Goal: Task Accomplishment & Management: Use online tool/utility

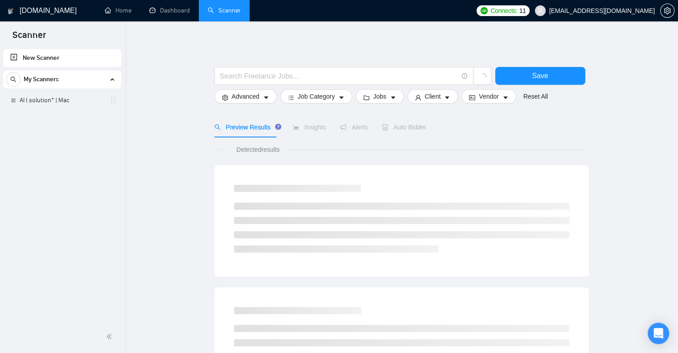
click at [99, 82] on div "My Scanners" at bounding box center [62, 79] width 112 height 18
click at [55, 57] on link "New Scanner" at bounding box center [62, 58] width 104 height 18
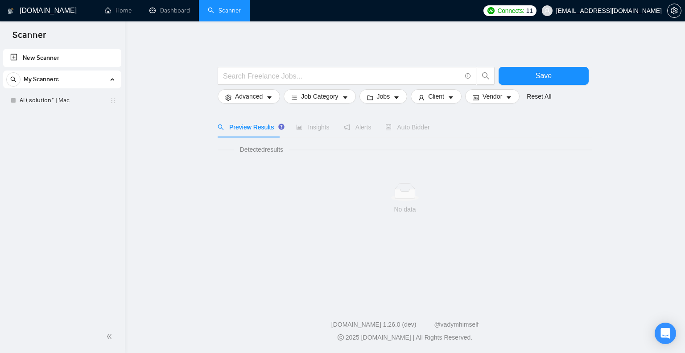
click at [70, 82] on div "My Scanners" at bounding box center [62, 79] width 112 height 18
click at [62, 98] on div "New Scanner My Scanners AI ( solution* | Mac" at bounding box center [62, 183] width 125 height 273
click at [60, 89] on div "My Scanners AI ( solution* | Mac" at bounding box center [62, 80] width 118 height 21
click at [54, 75] on span "My Scanners" at bounding box center [41, 79] width 35 height 18
click at [49, 107] on link "AI ( solution* | Mac" at bounding box center [62, 100] width 85 height 18
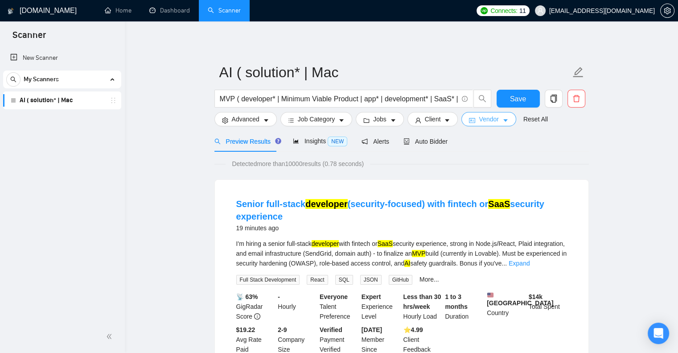
click at [498, 123] on button "Vendor" at bounding box center [488, 119] width 54 height 14
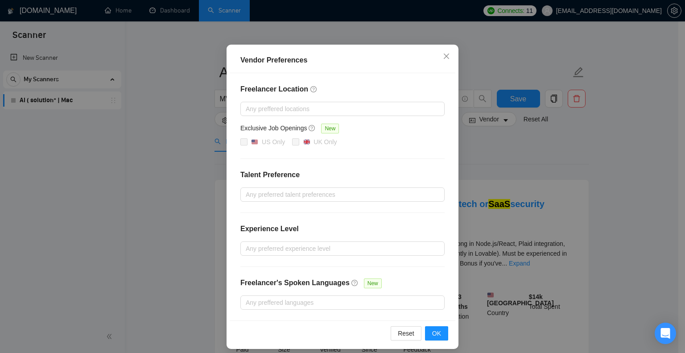
scroll to position [59, 0]
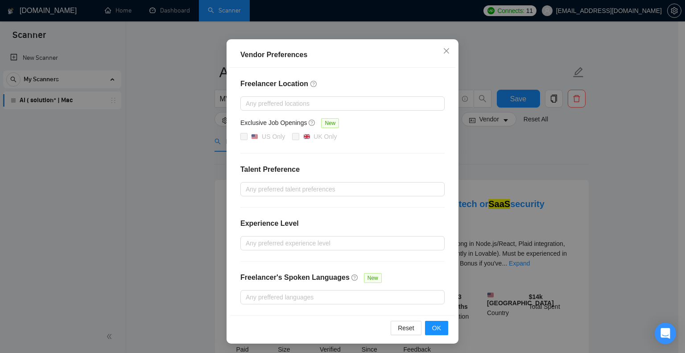
click at [517, 151] on div "Vendor Preferences Freelancer Location Any preffered locations Exclusive Job Op…" at bounding box center [342, 176] width 685 height 353
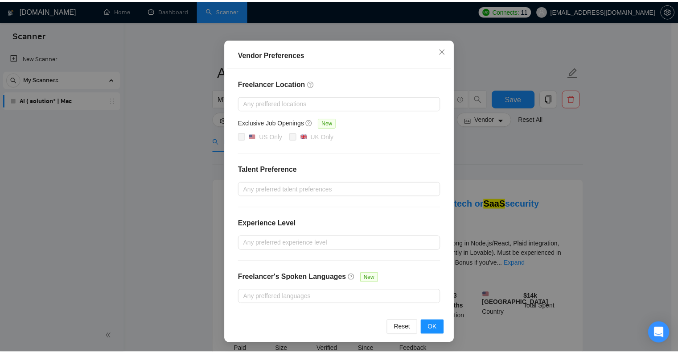
scroll to position [14, 0]
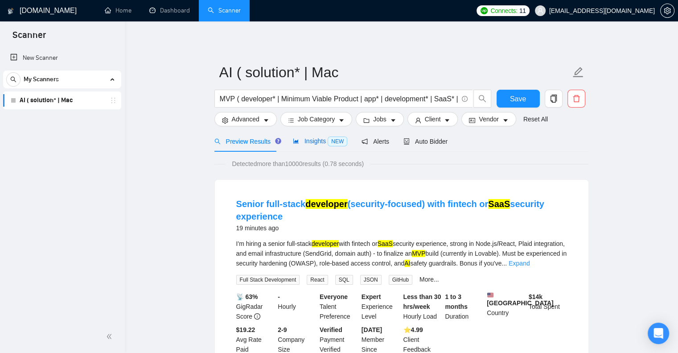
click at [317, 137] on span "Insights NEW" at bounding box center [320, 140] width 54 height 7
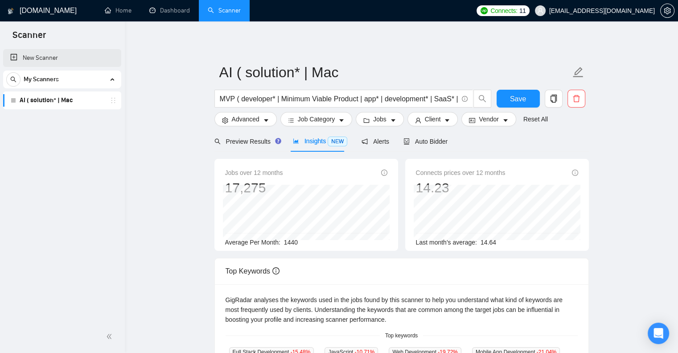
click at [34, 58] on link "New Scanner" at bounding box center [62, 58] width 104 height 18
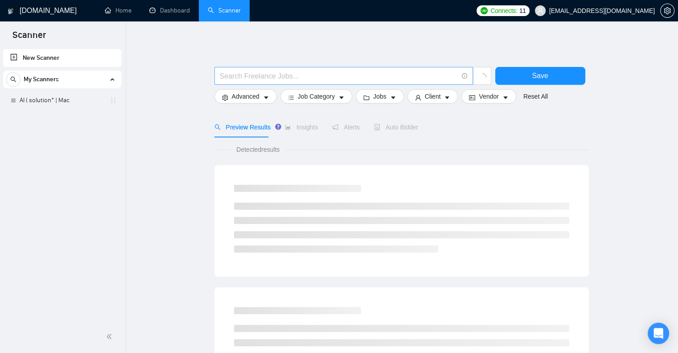
click at [252, 78] on input "text" at bounding box center [339, 75] width 238 height 11
type input "Ь"
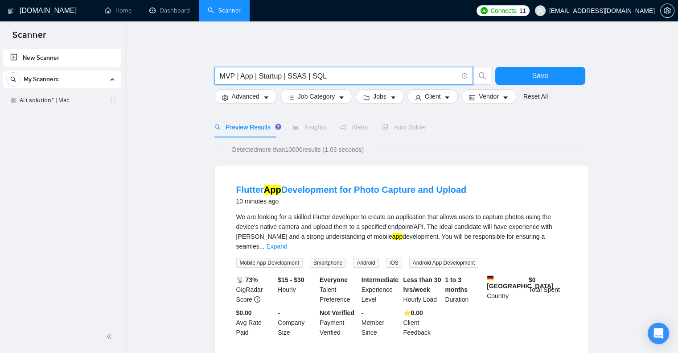
type input "MVP | App | Startup | SSAS | SQL"
click at [331, 106] on form "MVP | App | Startup | SSAS | SQL Save Advanced Job Category Jobs Client Vendor …" at bounding box center [401, 83] width 374 height 50
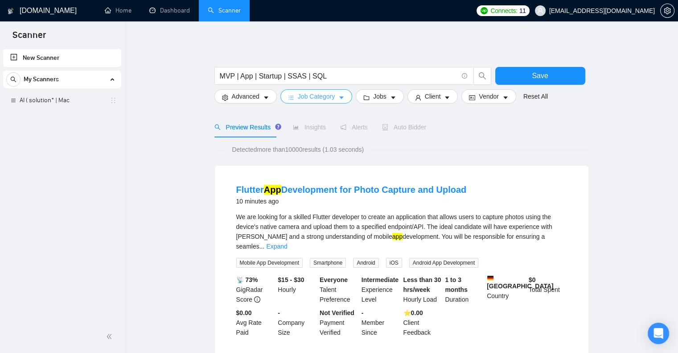
click at [338, 96] on icon "caret-down" at bounding box center [341, 98] width 6 height 6
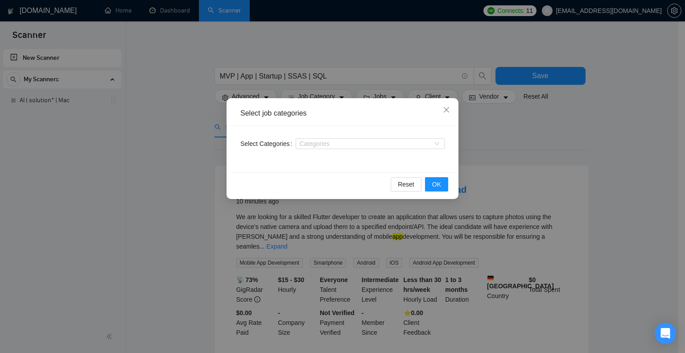
click at [344, 130] on div "Select Categories Categories" at bounding box center [343, 149] width 226 height 46
click at [345, 150] on div "Categories" at bounding box center [370, 143] width 149 height 14
click at [360, 141] on div at bounding box center [366, 143] width 136 height 7
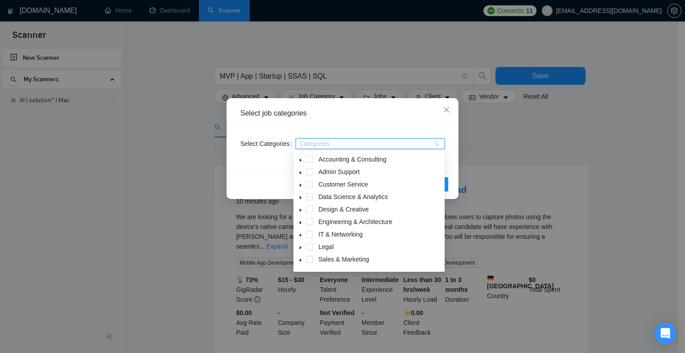
click at [302, 222] on span at bounding box center [300, 221] width 11 height 11
click at [302, 222] on icon "caret-down" at bounding box center [300, 222] width 4 height 4
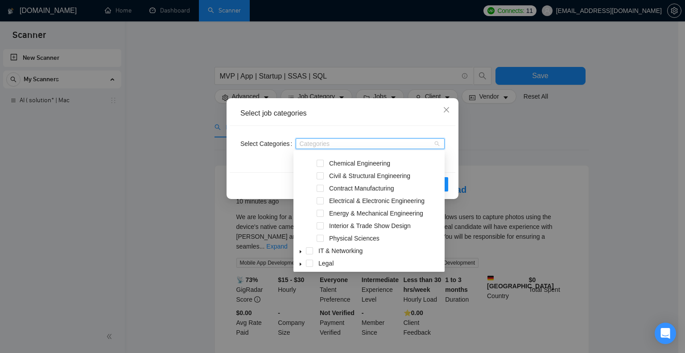
scroll to position [102, 0]
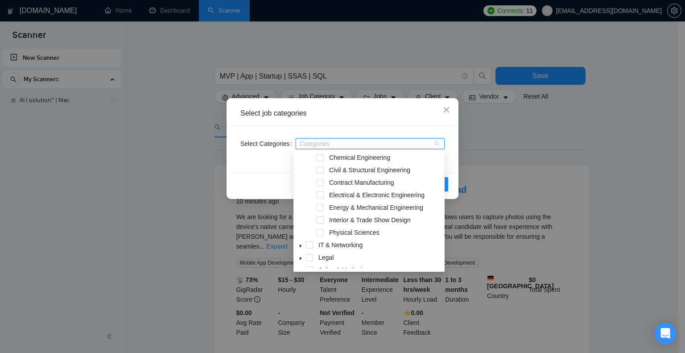
click at [299, 247] on icon "caret-down" at bounding box center [300, 245] width 4 height 4
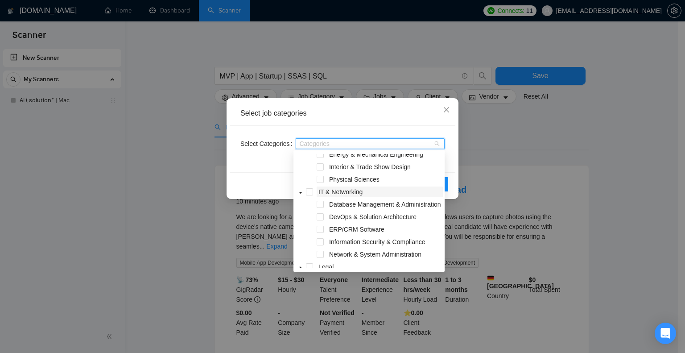
scroll to position [156, 0]
click at [339, 202] on span "Database Management & Administration" at bounding box center [385, 202] width 112 height 7
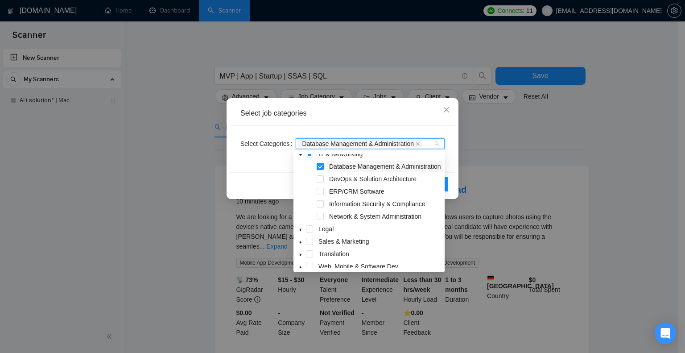
scroll to position [196, 0]
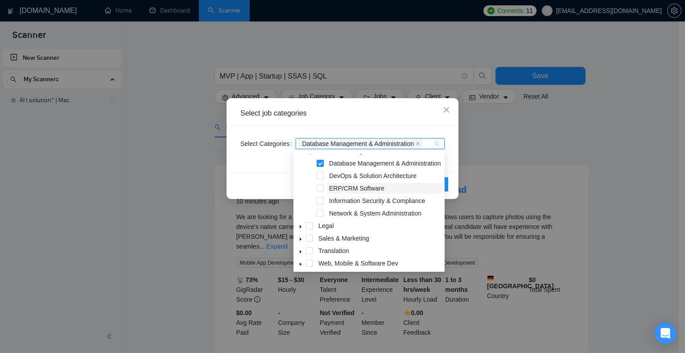
click at [339, 192] on span "ERP/CRM Software" at bounding box center [356, 188] width 55 height 7
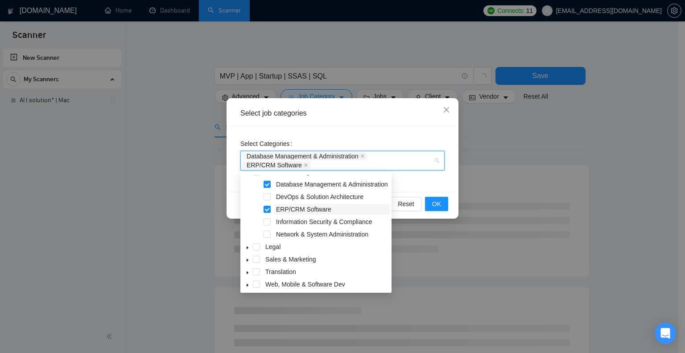
click at [308, 213] on span "ERP/CRM Software" at bounding box center [303, 209] width 55 height 7
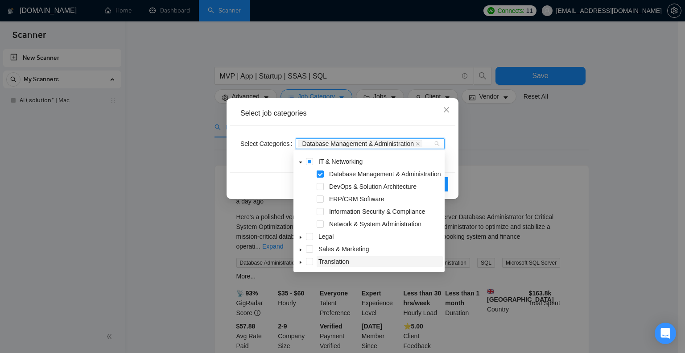
scroll to position [221, 0]
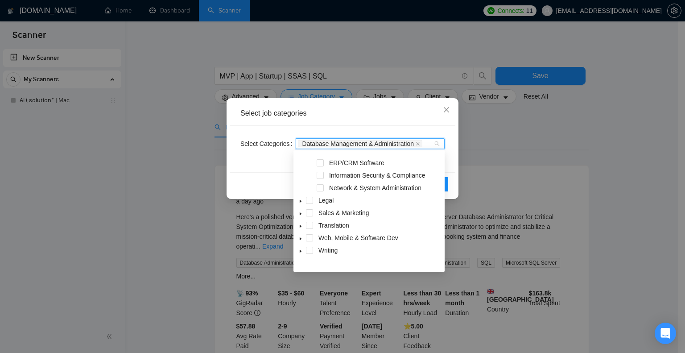
click at [303, 243] on span at bounding box center [300, 237] width 11 height 11
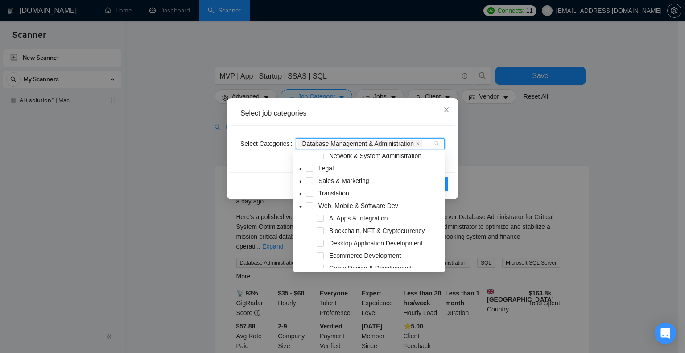
scroll to position [264, 0]
click at [314, 207] on div "Web, Mobile & Software Dev" at bounding box center [369, 206] width 148 height 12
click at [309, 204] on span at bounding box center [309, 204] width 7 height 7
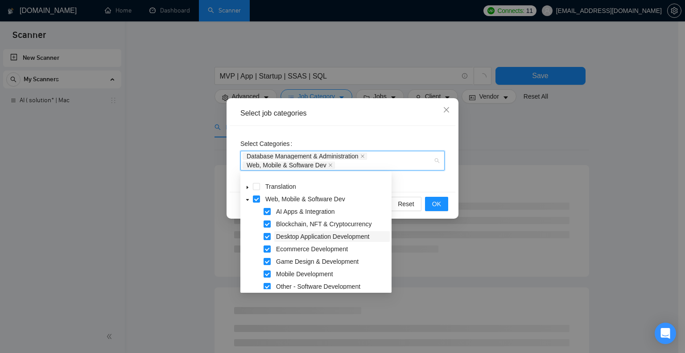
scroll to position [307, 0]
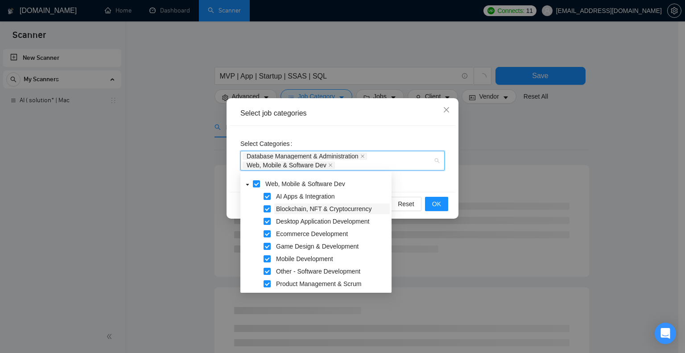
click at [280, 206] on span "Blockchain, NFT & Cryptocurrency" at bounding box center [323, 208] width 95 height 7
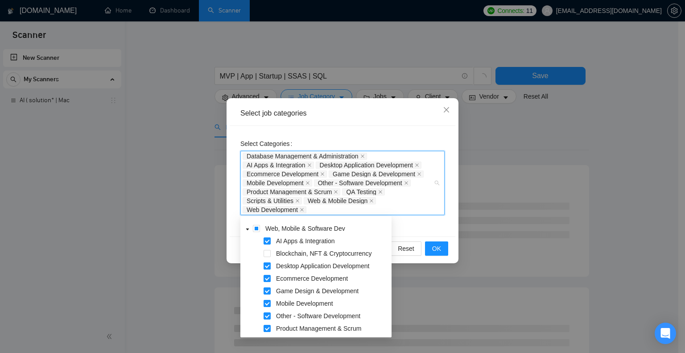
click at [264, 266] on span at bounding box center [266, 265] width 7 height 7
click at [338, 291] on span "Game Design & Development" at bounding box center [317, 290] width 82 height 7
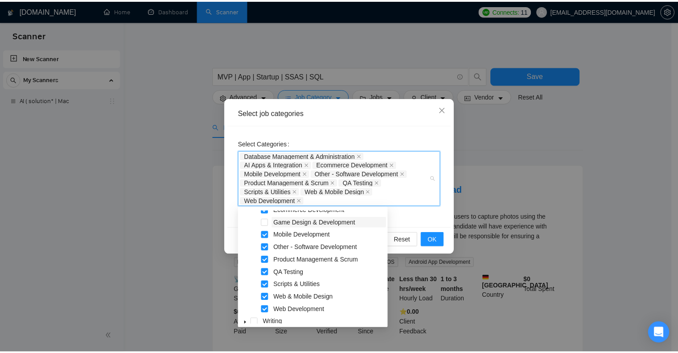
scroll to position [371, 0]
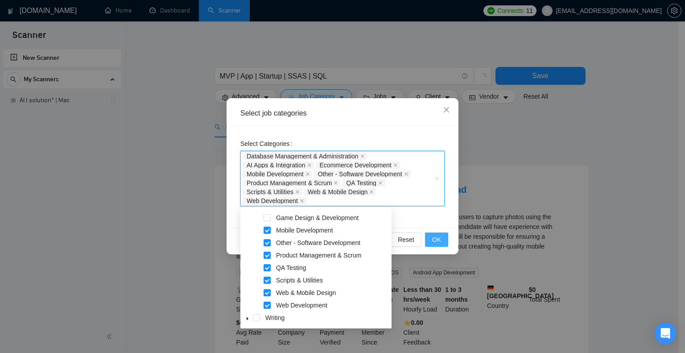
click at [435, 242] on span "OK" at bounding box center [436, 239] width 9 height 10
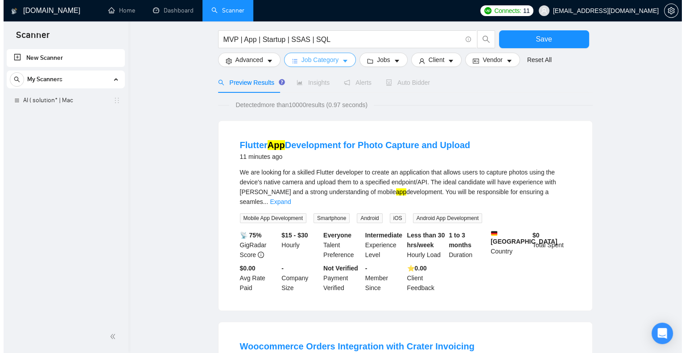
scroll to position [0, 0]
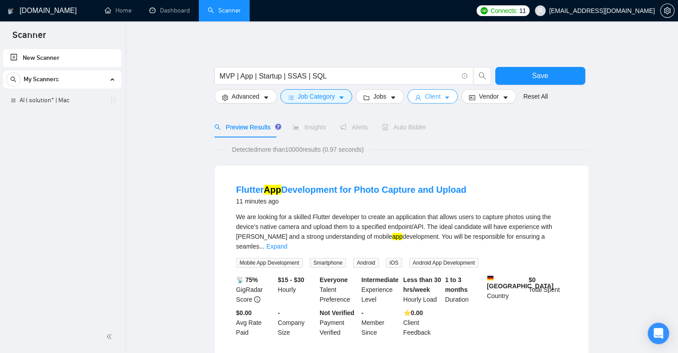
click at [433, 96] on span "Client" at bounding box center [433, 96] width 16 height 10
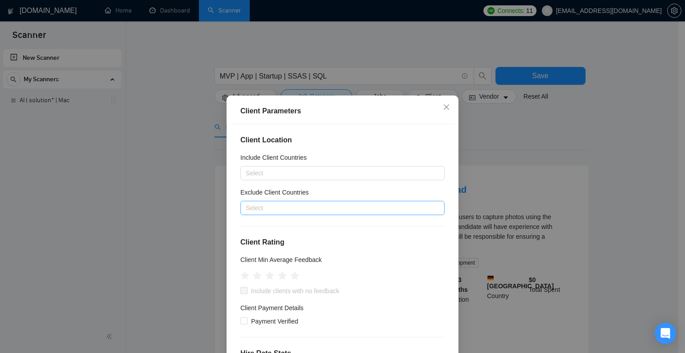
click at [370, 210] on div at bounding box center [338, 207] width 191 height 11
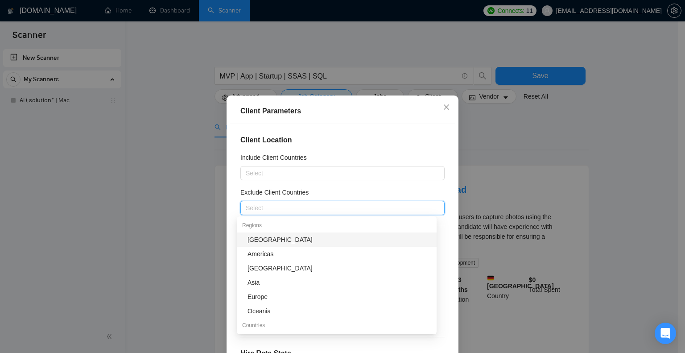
click at [310, 238] on div "[GEOGRAPHIC_DATA]" at bounding box center [339, 239] width 184 height 10
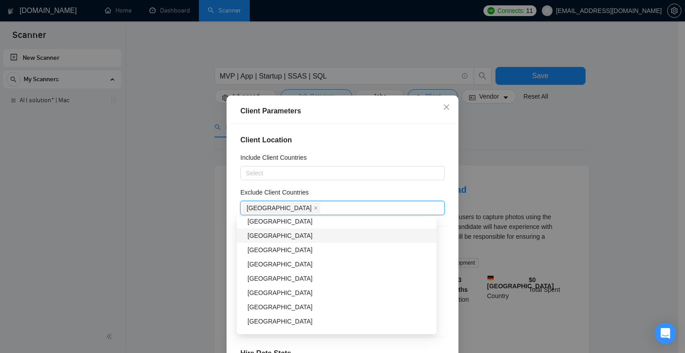
click at [267, 235] on div "[GEOGRAPHIC_DATA]" at bounding box center [339, 235] width 184 height 10
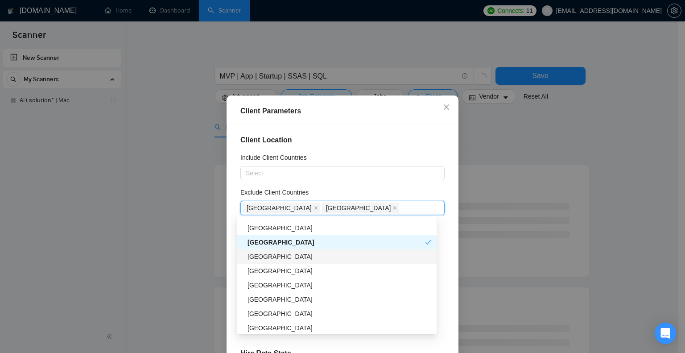
scroll to position [126, 0]
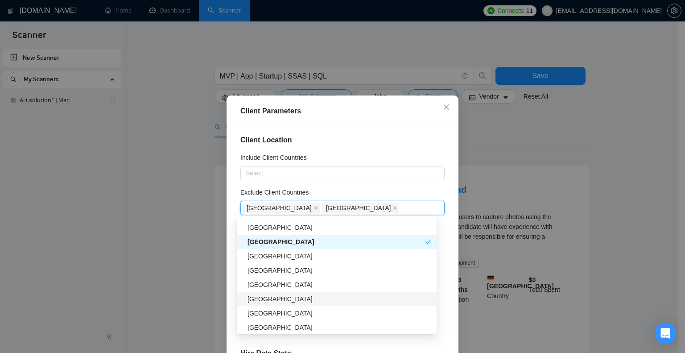
click at [317, 297] on div "[GEOGRAPHIC_DATA]" at bounding box center [339, 299] width 184 height 10
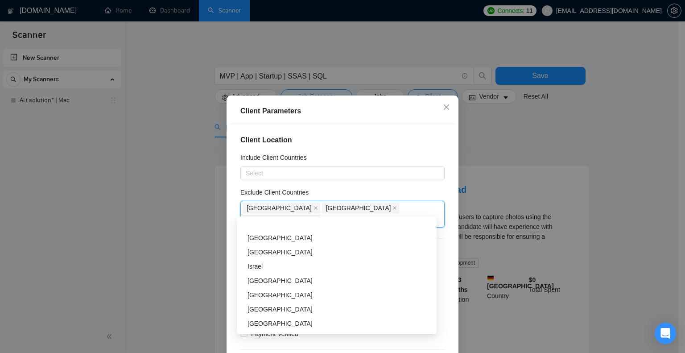
scroll to position [256, 0]
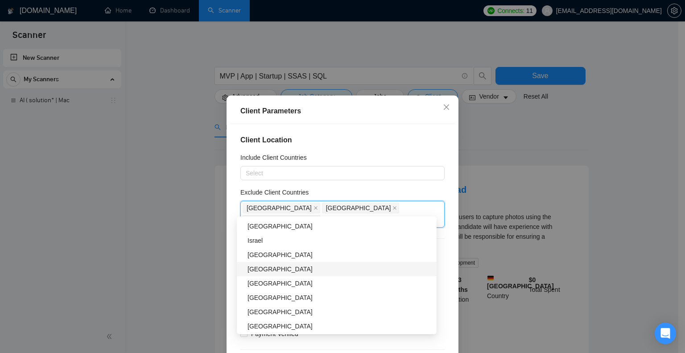
click at [284, 267] on div "[GEOGRAPHIC_DATA]" at bounding box center [339, 269] width 184 height 10
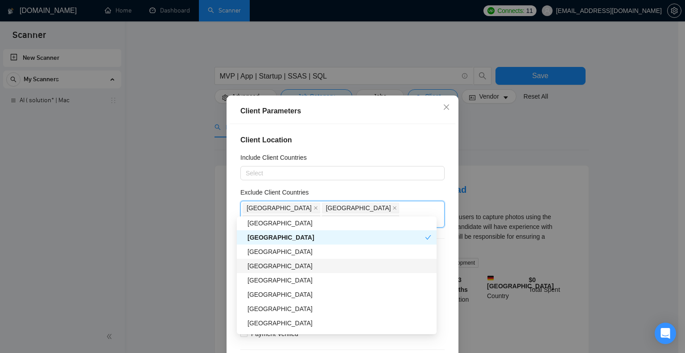
scroll to position [291, 0]
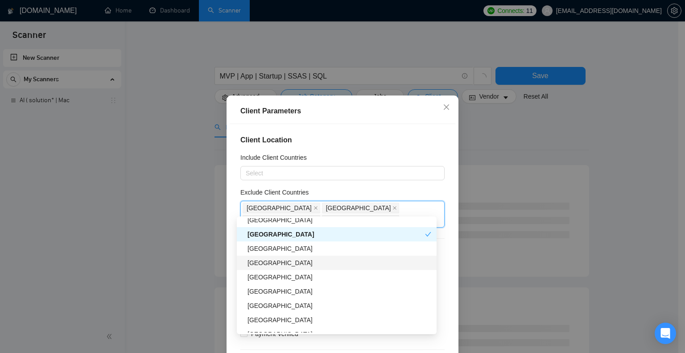
click at [324, 293] on div "[GEOGRAPHIC_DATA]" at bounding box center [339, 291] width 184 height 10
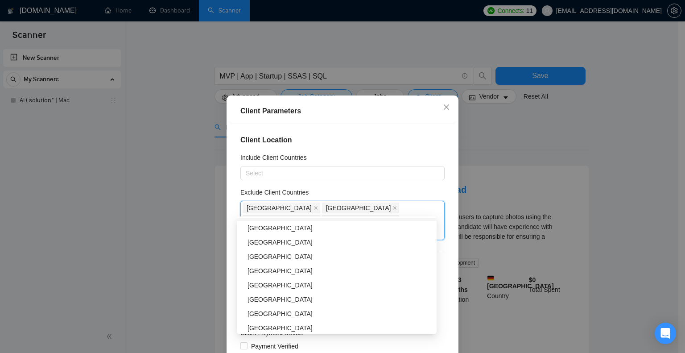
scroll to position [383, 0]
click at [299, 271] on div "[GEOGRAPHIC_DATA]" at bounding box center [339, 270] width 184 height 10
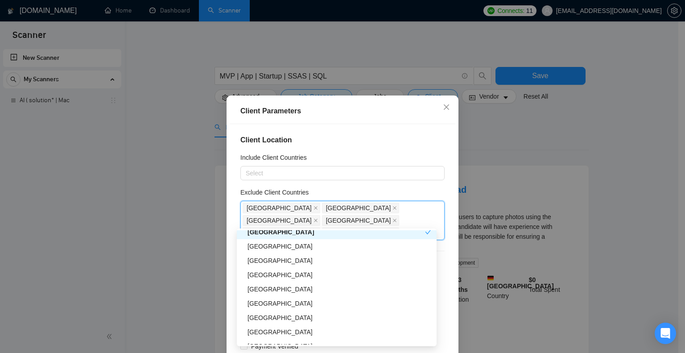
scroll to position [433, 0]
click at [300, 292] on div "[GEOGRAPHIC_DATA]" at bounding box center [339, 289] width 184 height 10
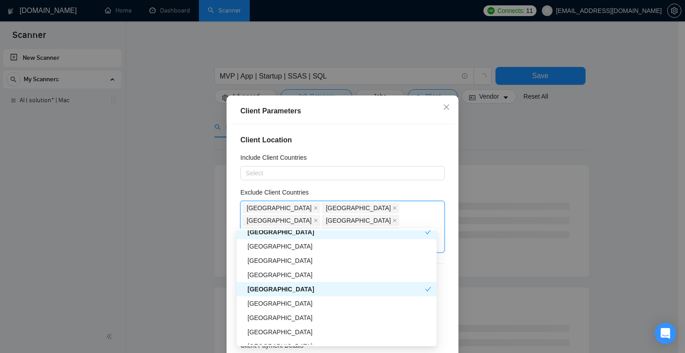
click at [300, 292] on div "[GEOGRAPHIC_DATA]" at bounding box center [335, 289] width 177 height 10
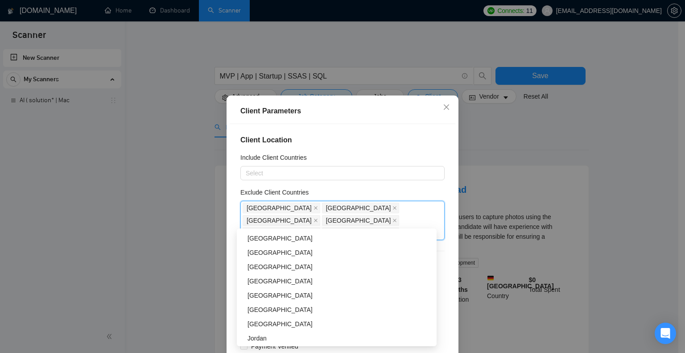
scroll to position [769, 0]
click at [282, 265] on div "[GEOGRAPHIC_DATA]" at bounding box center [339, 268] width 184 height 10
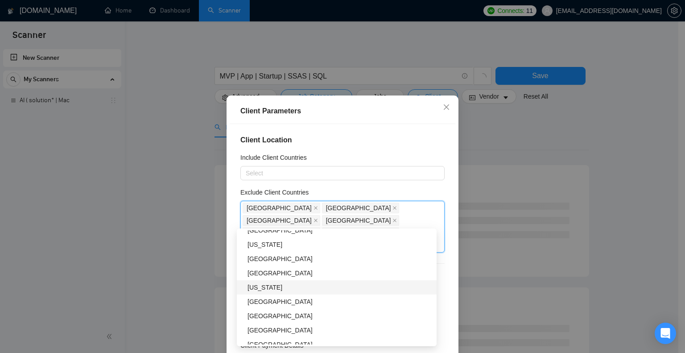
scroll to position [1123, 0]
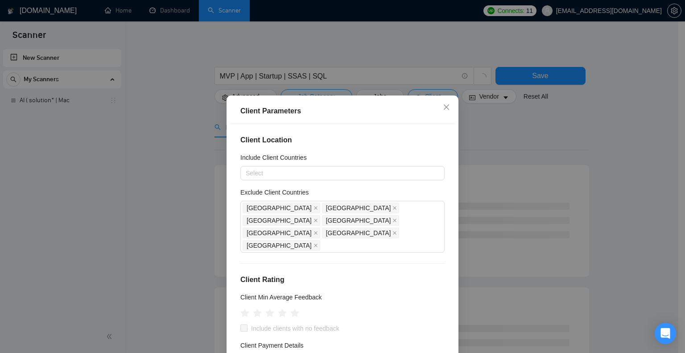
click at [222, 260] on div "Client Parameters Client Location Include Client Countries Select Exclude Clien…" at bounding box center [342, 176] width 685 height 353
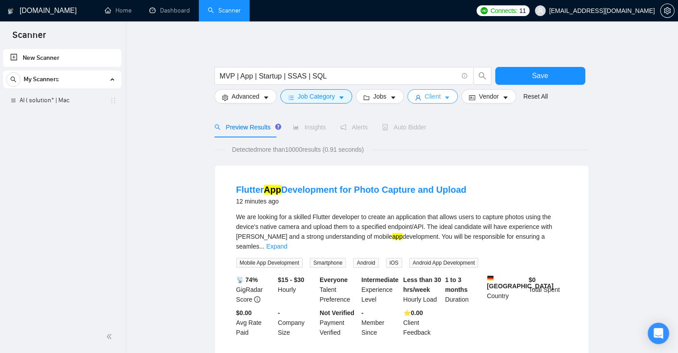
click at [430, 96] on span "Client" at bounding box center [433, 96] width 16 height 10
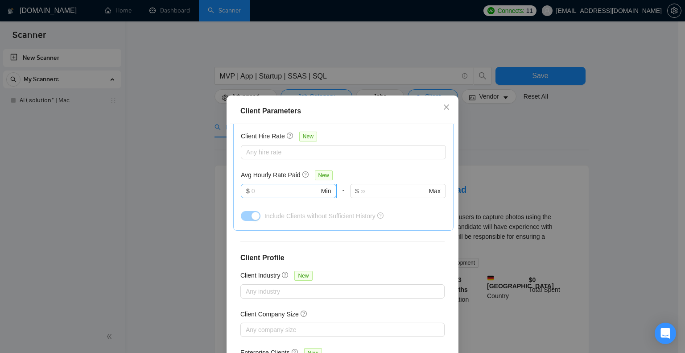
scroll to position [57, 0]
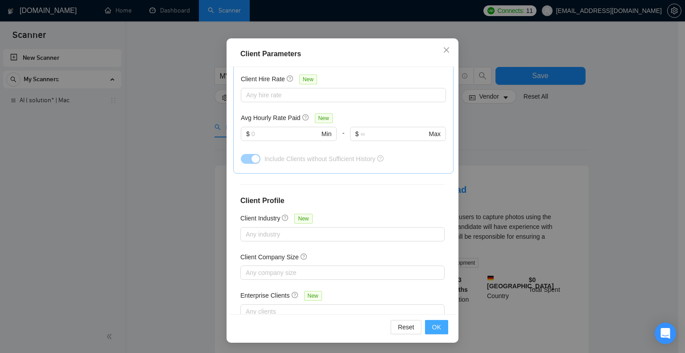
click at [432, 329] on span "OK" at bounding box center [436, 327] width 9 height 10
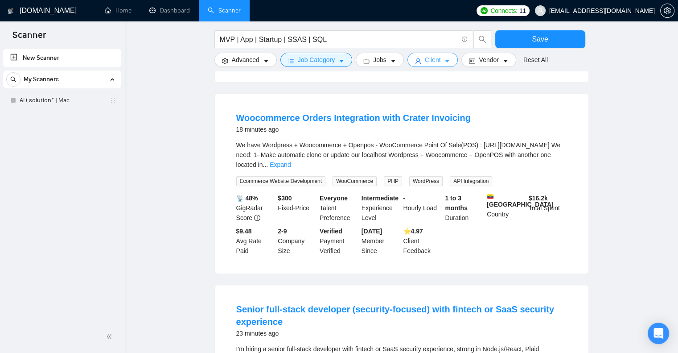
scroll to position [274, 0]
